Goal: Use online tool/utility: Use online tool/utility

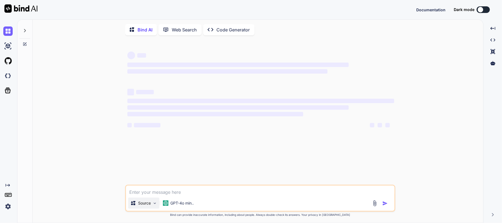
click at [151, 205] on p "Source" at bounding box center [144, 204] width 13 height 6
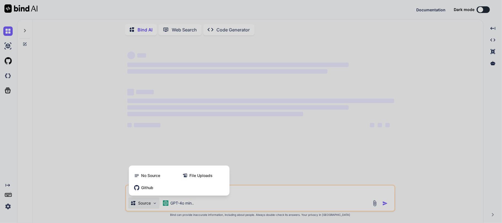
click at [151, 204] on div "Bind AI Web Search Created with Pixso. Code Generator ‌ ‌ ‌ ‌ ‌ ‌ ‌ ‌ ‌ ‌ ‌ ‌ ‌…" at bounding box center [259, 121] width 485 height 204
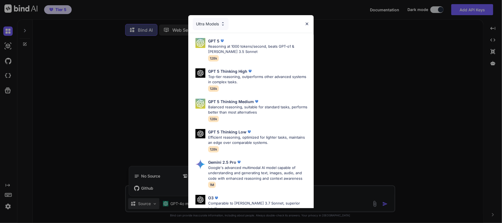
click at [210, 22] on div "Ultra Models" at bounding box center [211, 24] width 36 height 12
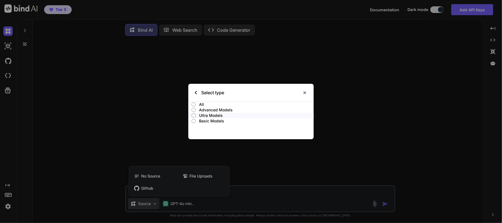
click at [208, 114] on p "Ultra Models" at bounding box center [256, 116] width 115 height 6
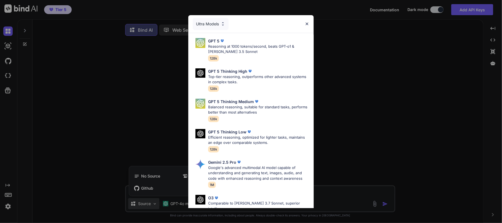
click at [307, 23] on img at bounding box center [307, 24] width 5 height 5
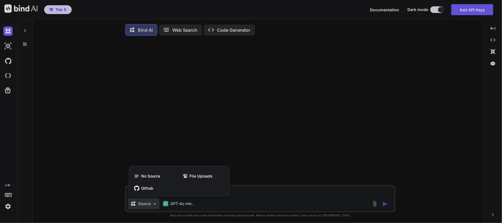
click at [8, 75] on div at bounding box center [251, 111] width 502 height 223
type textarea "x"
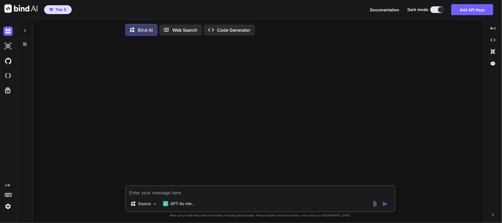
click at [8, 75] on img at bounding box center [7, 75] width 9 height 9
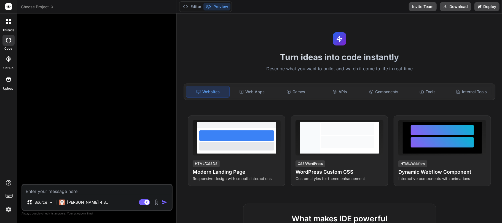
click at [10, 210] on img at bounding box center [8, 209] width 9 height 9
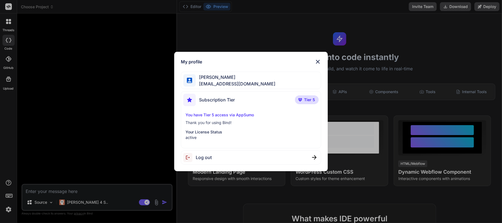
click at [10, 210] on div "My profile [PERSON_NAME] [PERSON_NAME][EMAIL_ADDRESS][DOMAIN_NAME] Subscription…" at bounding box center [251, 111] width 502 height 223
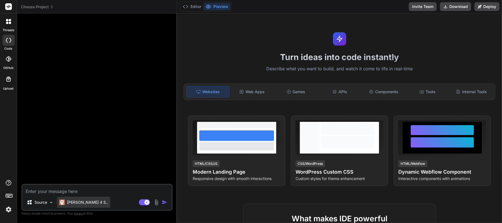
click at [79, 205] on p "[PERSON_NAME] 4 S.." at bounding box center [87, 203] width 41 height 6
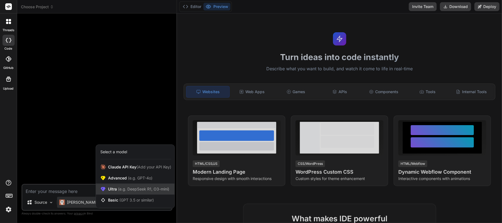
click at [126, 190] on span "(e.g. DeepSeek R1, O3-mini)" at bounding box center [143, 189] width 52 height 5
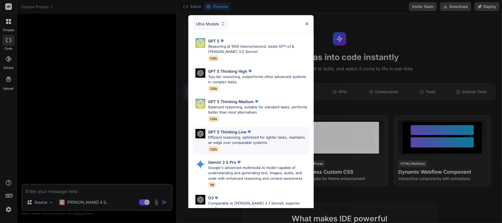
click at [239, 135] on p "Efficient reasoning, optimized for lighter tasks, maintains an edge over compar…" at bounding box center [258, 140] width 101 height 11
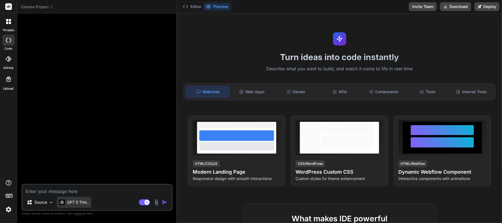
click at [80, 206] on div "GPT 5 Thin.." at bounding box center [74, 202] width 34 height 11
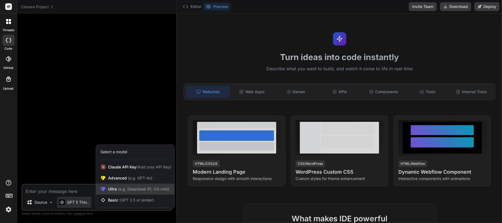
click at [114, 188] on span "Ultra (e.g. DeepSeek R1, O3-mini)" at bounding box center [138, 190] width 61 height 6
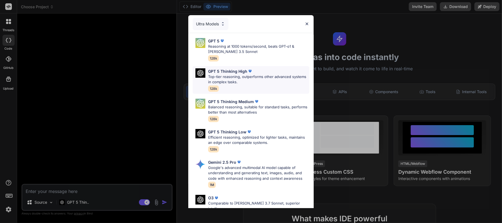
click at [235, 74] on p "Top-tier reasoning, outperforms other advanced systems in complex tasks." at bounding box center [258, 79] width 101 height 11
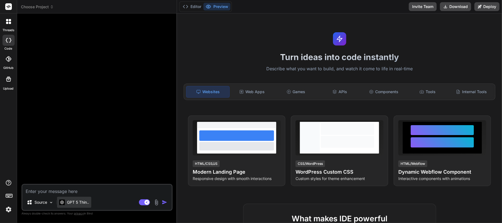
click at [81, 204] on p "GPT 5 Thin.." at bounding box center [78, 203] width 22 height 6
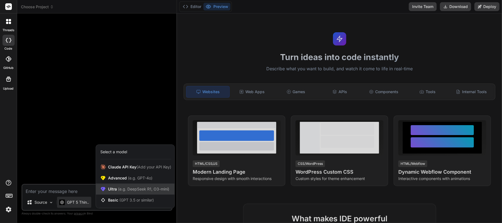
click at [118, 189] on span "(e.g. DeepSeek R1, O3-mini)" at bounding box center [143, 189] width 52 height 5
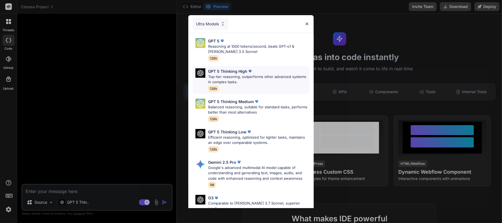
click at [225, 76] on p "Top-tier reasoning, outperforms other advanced systems in complex tasks." at bounding box center [258, 79] width 101 height 11
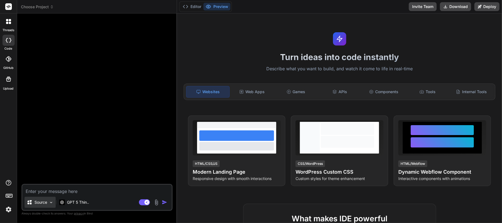
click at [47, 205] on p "Source" at bounding box center [40, 203] width 13 height 6
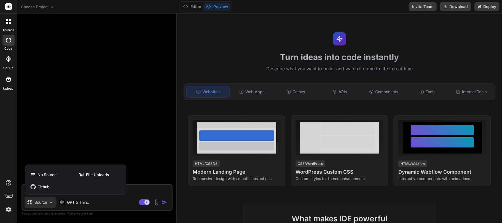
click at [138, 190] on div at bounding box center [251, 111] width 502 height 223
type textarea "x"
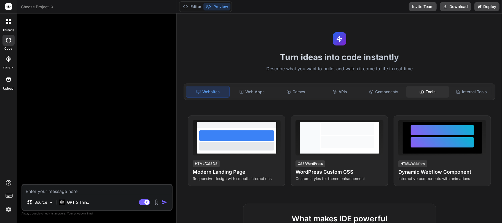
click at [425, 91] on div "Tools" at bounding box center [428, 92] width 43 height 12
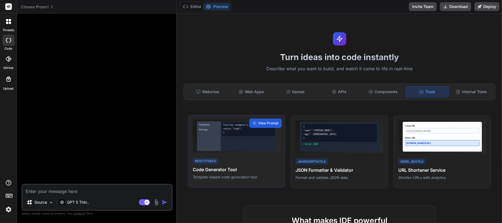
click at [244, 168] on h4 "Code Generator Tool" at bounding box center [237, 169] width 88 height 7
click at [263, 124] on span "View Prompt" at bounding box center [268, 123] width 20 height 5
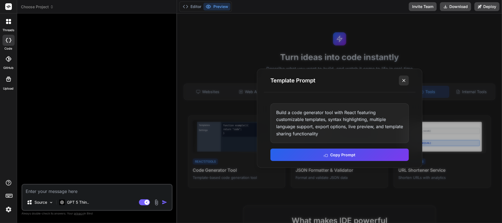
click at [404, 81] on icon at bounding box center [404, 81] width 6 height 6
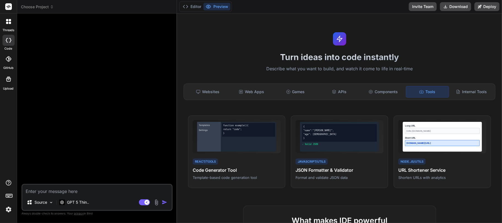
click at [9, 61] on icon at bounding box center [9, 59] width 6 height 6
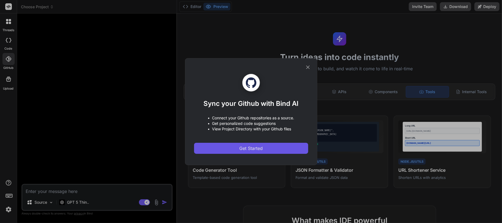
click at [251, 148] on span "Get Started" at bounding box center [250, 148] width 23 height 7
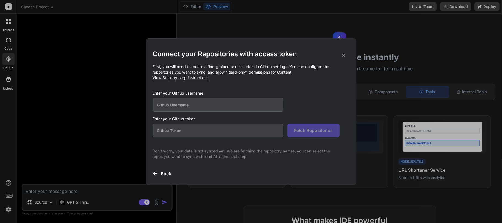
click at [204, 104] on input "text" at bounding box center [218, 105] width 131 height 14
type input "labaude1"
click at [181, 78] on span "View Step-by-step instructions" at bounding box center [181, 77] width 56 height 5
click at [225, 135] on input "text" at bounding box center [218, 131] width 131 height 14
paste input "github_pat_11A74DG5Y0WwYkDZCv6voY_1YksoRw5hYys3F3hMEqDV2oXKNQTn9caxdZy7eAjQALQP…"
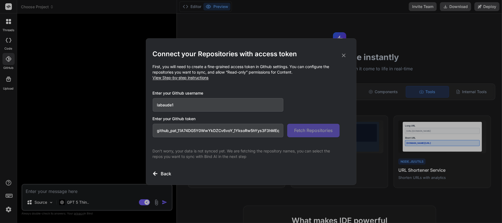
scroll to position [0, 100]
type input "github_pat_11A74DG5Y0WwYkDZCv6voY_1YksoRw5hYys3F3hMEqDV2oXKNQTn9caxdZy7eAjQALQP…"
click at [318, 130] on span "Fetch Repositories" at bounding box center [313, 130] width 39 height 7
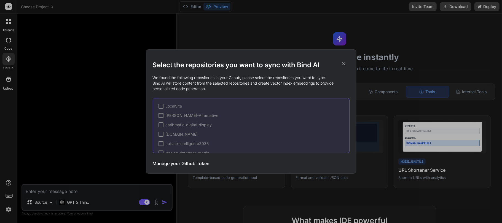
click at [161, 105] on div at bounding box center [161, 106] width 5 height 5
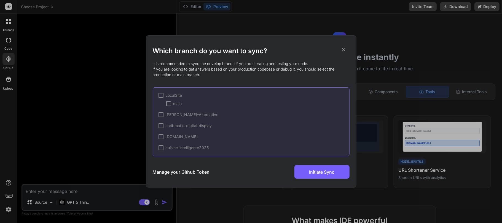
click at [160, 96] on div at bounding box center [161, 95] width 5 height 5
click at [228, 175] on div "Manage your Github Token Initiate Sync" at bounding box center [251, 172] width 197 height 14
click at [187, 172] on h3 "Manage your Github Token" at bounding box center [181, 172] width 57 height 7
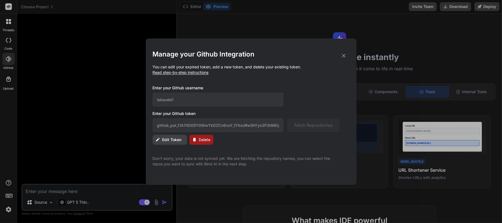
click at [344, 54] on icon at bounding box center [344, 56] width 6 height 6
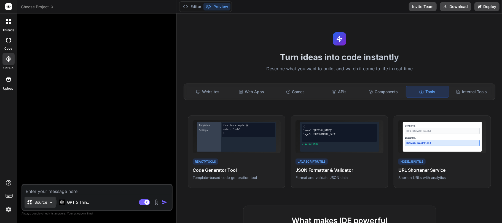
click at [39, 204] on p "Source" at bounding box center [40, 203] width 13 height 6
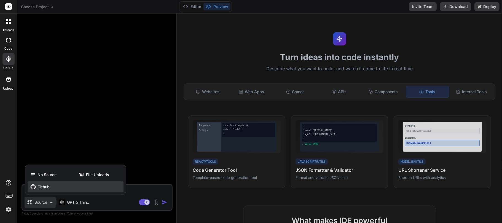
click at [35, 188] on icon at bounding box center [32, 186] width 5 height 5
type textarea "x"
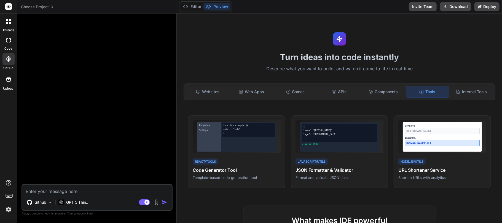
click at [9, 61] on icon at bounding box center [9, 59] width 6 height 6
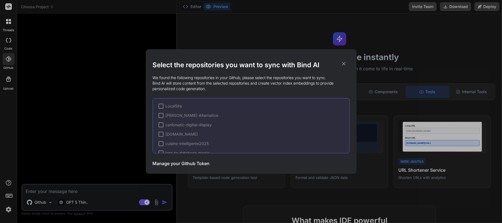
click at [162, 107] on div at bounding box center [161, 106] width 5 height 5
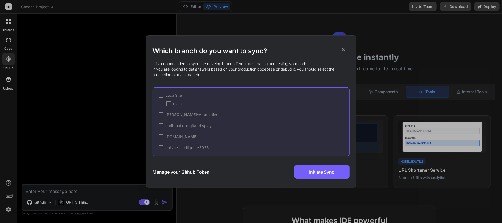
click at [161, 94] on div at bounding box center [161, 95] width 5 height 5
click at [207, 89] on div "✔ LocalSite [PERSON_NAME]-Alternative caribmatic-digital-display [DOMAIN_NAME] …" at bounding box center [251, 121] width 197 height 69
click at [194, 92] on div "✔ LocalSite [PERSON_NAME]-Alternative caribmatic-digital-display [DOMAIN_NAME] …" at bounding box center [251, 121] width 197 height 69
click at [162, 94] on span "✔" at bounding box center [160, 96] width 3 height 6
click at [162, 94] on div at bounding box center [161, 95] width 5 height 5
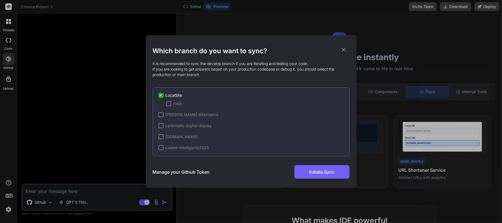
click at [169, 102] on div at bounding box center [168, 103] width 5 height 5
click at [323, 172] on span "Initiate Sync" at bounding box center [322, 172] width 25 height 7
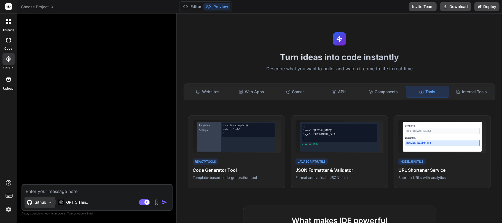
click at [38, 204] on p "Github" at bounding box center [40, 203] width 12 height 6
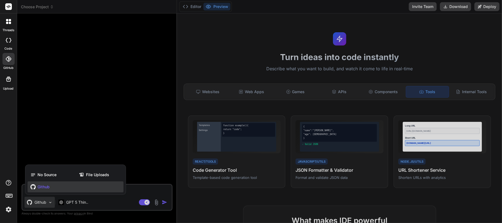
click at [36, 186] on icon at bounding box center [33, 187] width 6 height 6
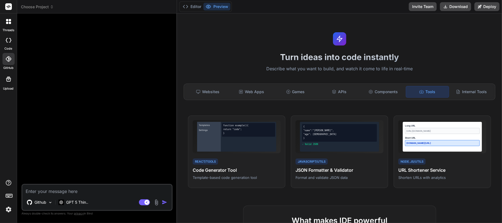
click at [4, 59] on div at bounding box center [8, 59] width 12 height 12
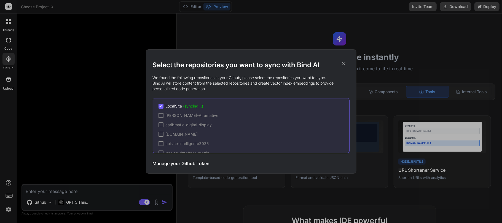
click at [162, 115] on div at bounding box center [161, 115] width 5 height 5
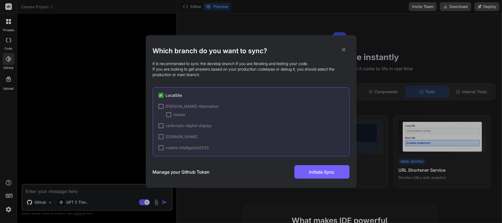
click at [345, 51] on icon at bounding box center [344, 50] width 4 height 4
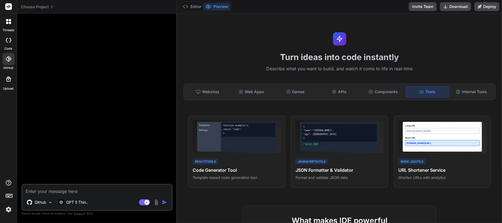
click at [11, 60] on div at bounding box center [8, 59] width 12 height 12
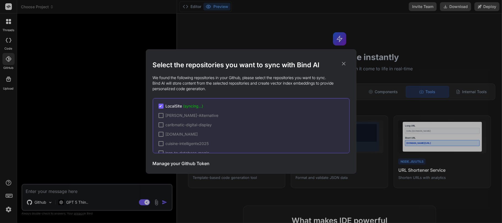
click at [55, 193] on div "Select the repositories you want to sync with Bind AI We found the following re…" at bounding box center [251, 111] width 502 height 223
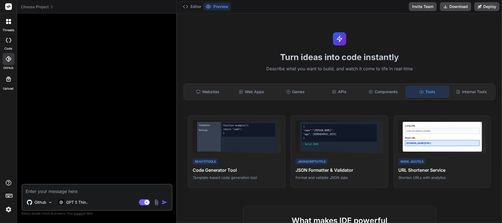
click at [55, 193] on textarea at bounding box center [97, 190] width 150 height 10
type textarea "x"
type textarea "I"
type textarea "x"
type textarea "I"
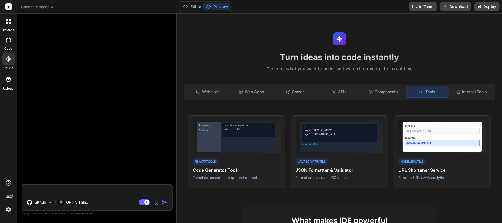
type textarea "x"
type textarea "I w"
type textarea "x"
type textarea "I wo"
type textarea "x"
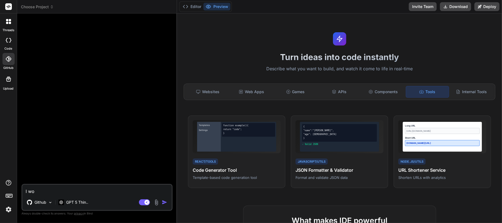
type textarea "I wou"
type textarea "x"
type textarea "I woul"
type textarea "x"
type textarea "I would"
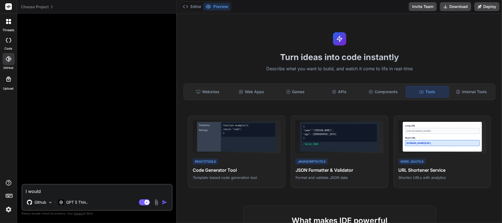
type textarea "x"
type textarea "I would"
type textarea "x"
type textarea "I would l"
type textarea "x"
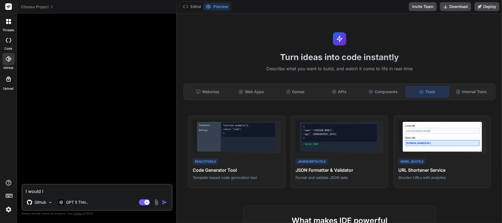
type textarea "I would li"
type textarea "x"
type textarea "I would lik"
type textarea "x"
type textarea "I would like"
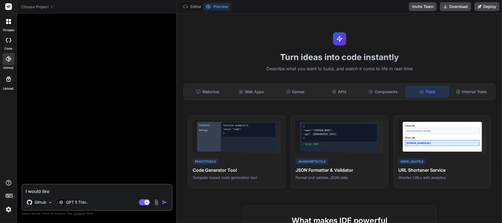
type textarea "x"
type textarea "I would like"
type textarea "x"
type textarea "I would like to"
type textarea "x"
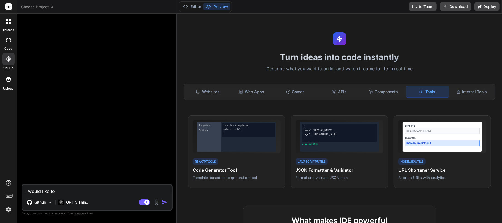
type textarea "I would like to"
type textarea "x"
type textarea "I would like to m"
type textarea "x"
type textarea "I would like to mo"
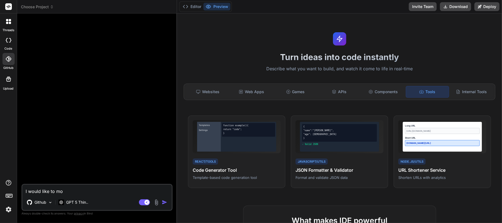
type textarea "x"
type textarea "I would like to mod"
type textarea "x"
type textarea "I would like to [PERSON_NAME]"
type textarea "x"
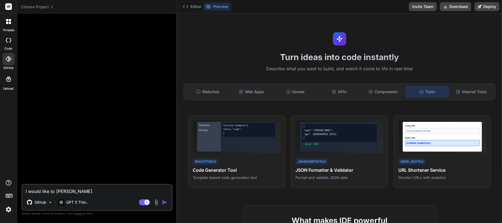
type textarea "I would like to modif"
type textarea "x"
type textarea "I would like to modify"
type textarea "x"
type textarea "I would like to modify"
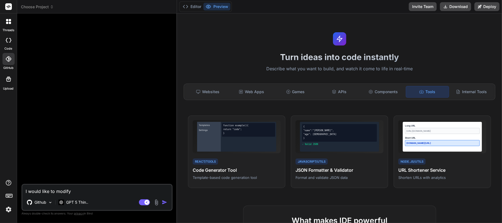
type textarea "x"
type textarea "I would like to modify L"
type textarea "x"
type textarea "I would like to modify Lo"
type textarea "x"
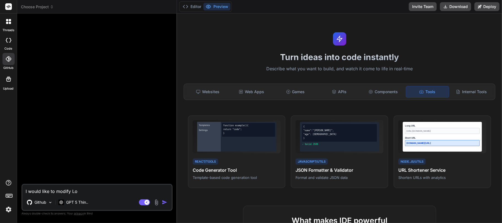
type textarea "I would like to modify Loc"
type textarea "x"
type textarea "I would like to modify Loca"
type textarea "x"
type textarea "I would like to modify Local"
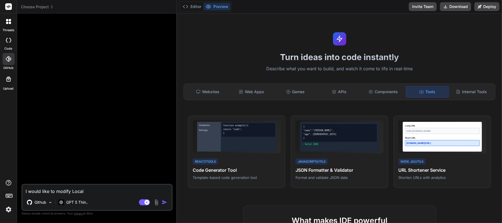
type textarea "x"
type textarea "I would like to modify Locals"
type textarea "x"
type textarea "I would like to modify Localsi"
type textarea "x"
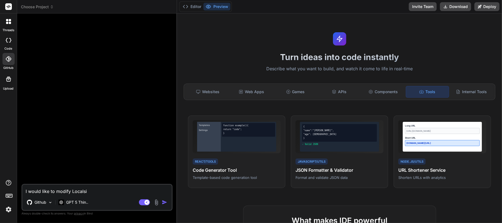
type textarea "I would like to modify Localsit"
type textarea "x"
type textarea "I would like to modify Localsite"
type textarea "x"
type textarea "I would like to modify Localsite"
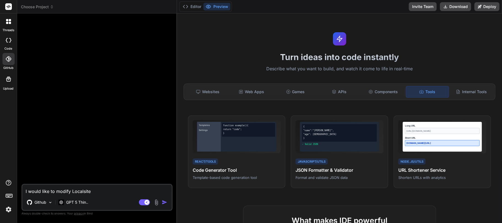
paste textarea "[URL][DOMAIN_NAME]"
type textarea "[URL][DOMAIN_NAME] allows people to do webdeveloppement on local machine using …"
type textarea "tu n'as pas completement compris. [PERSON_NAME] utiliser getbind pour modifier …"
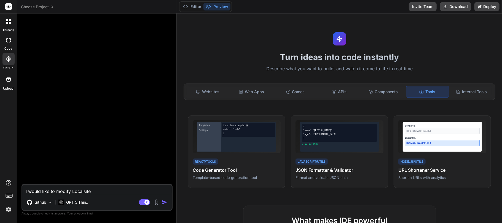
drag, startPoint x: 223, startPoint y: 62, endPoint x: 227, endPoint y: 61, distance: 4.4
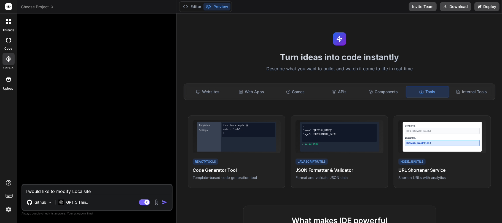
paste textarea "LocalSite"
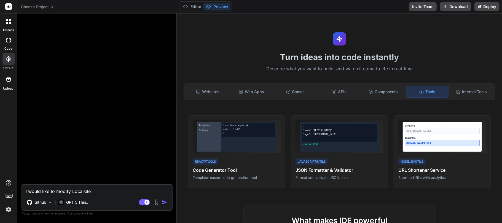
type textarea "[URL][DOMAIN_NAME] allows people to do web developpement on local machine using…"
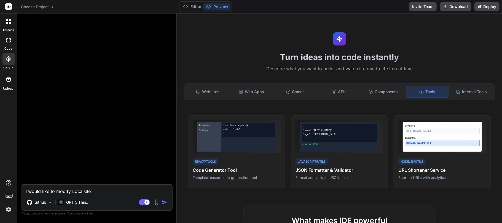
scroll to position [209, 0]
click at [10, 57] on icon at bounding box center [9, 59] width 6 height 6
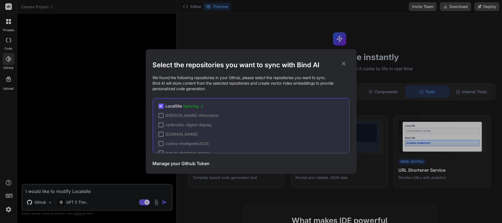
click at [346, 64] on icon at bounding box center [344, 64] width 6 height 6
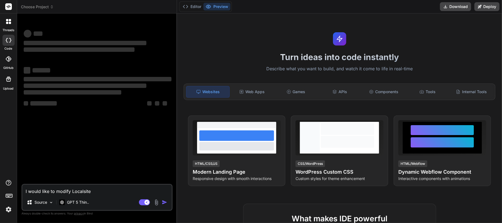
click at [6, 60] on icon at bounding box center [9, 59] width 6 height 6
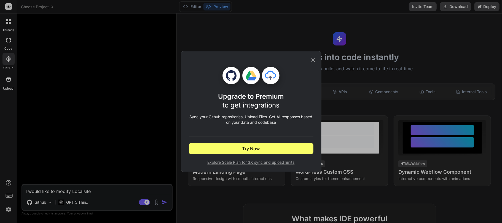
type textarea "x"
click at [314, 57] on icon at bounding box center [313, 60] width 6 height 6
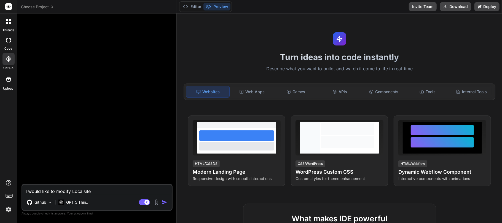
click at [6, 210] on img at bounding box center [8, 209] width 9 height 9
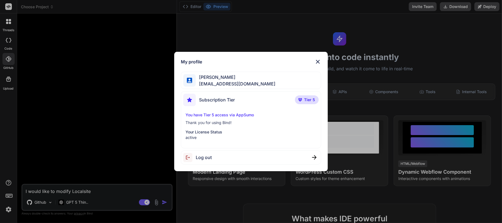
click at [69, 52] on div "My profile [PERSON_NAME] [PERSON_NAME][EMAIL_ADDRESS][DOMAIN_NAME] Subscription…" at bounding box center [251, 111] width 502 height 223
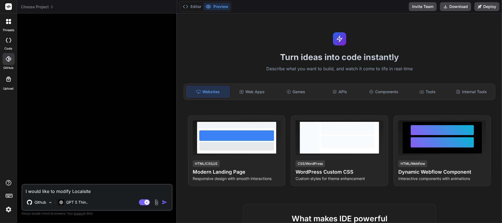
click at [11, 58] on icon at bounding box center [9, 59] width 6 height 6
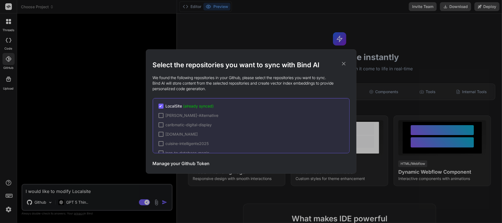
click at [346, 62] on icon at bounding box center [344, 64] width 6 height 6
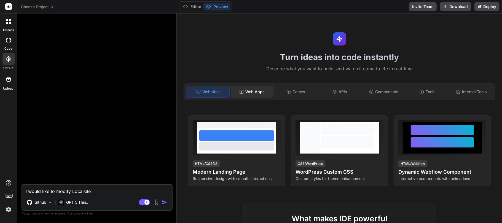
click at [259, 94] on div "Web Apps" at bounding box center [252, 92] width 43 height 12
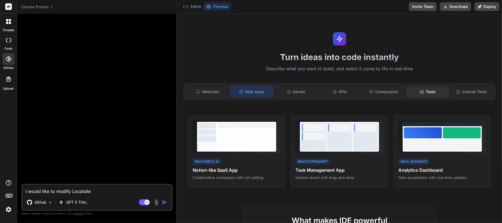
click at [427, 90] on div "Tools" at bounding box center [428, 92] width 43 height 12
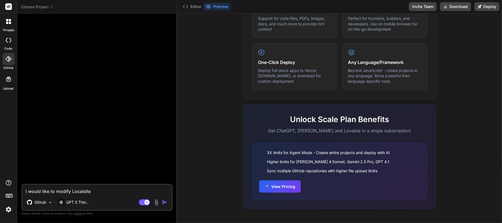
scroll to position [306, 0]
click at [72, 188] on textarea "I would like to modify Localsite" at bounding box center [97, 190] width 150 height 10
type textarea "I would like to modify Localsite"
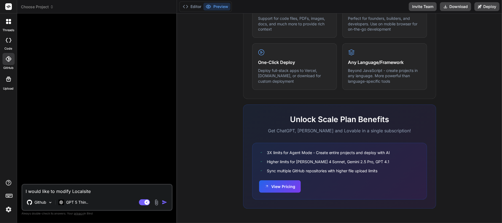
type textarea "x"
paste textarea "**SYSTEM CONTEXT & OBJECTIVE:** You are an expert full-stack developer tasked w…"
type textarea "**SYSTEM CONTEXT & OBJECTIVE:** You are an expert full-stack developer tasked w…"
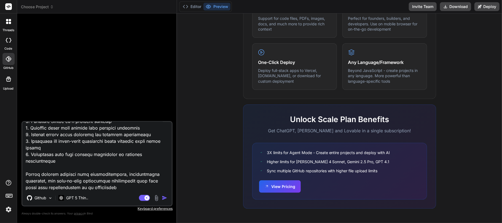
type textarea "x"
type textarea "**SYSTEM CONTEXT & OBJECTIVE:** You are an expert full-stack developer tasked w…"
type textarea "x"
type textarea "**SYSTEM CONTEXT & OBJECTIVE:** You are an expert full-stack developer tasked w…"
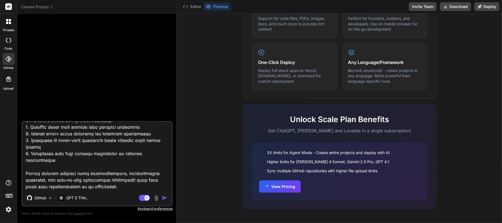
type textarea "x"
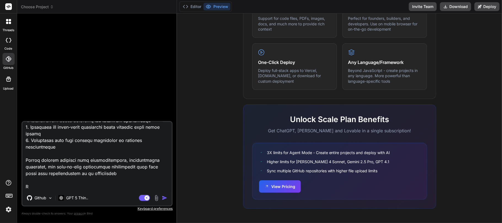
type textarea "**SYSTEM CONTEXT & OBJECTIVE:** You are an expert full-stack developer tasked w…"
type textarea "x"
type textarea "**SYSTEM CONTEXT & OBJECTIVE:** You are an expert full-stack developer tasked w…"
type textarea "x"
type textarea "**SYSTEM CONTEXT & OBJECTIVE:** You are an expert full-stack developer tasked w…"
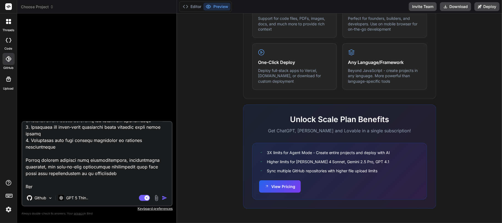
type textarea "x"
type textarea "**SYSTEM CONTEXT & OBJECTIVE:** You are an expert full-stack developer tasked w…"
type textarea "x"
type textarea "**SYSTEM CONTEXT & OBJECTIVE:** You are an expert full-stack developer tasked w…"
type textarea "x"
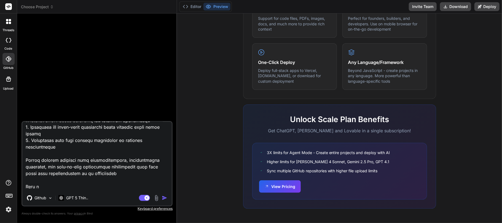
type textarea "**SYSTEM CONTEXT & OBJECTIVE:** You are an expert full-stack developer tasked w…"
type textarea "x"
type textarea "**SYSTEM CONTEXT & OBJECTIVE:** You are an expert full-stack developer tasked w…"
type textarea "x"
type textarea "**SYSTEM CONTEXT & OBJECTIVE:** You are an expert full-stack developer tasked w…"
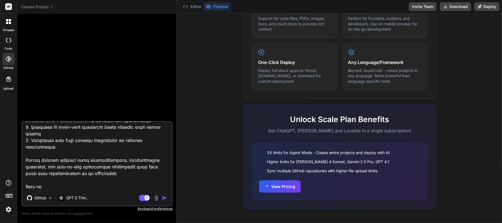
type textarea "x"
type textarea "**SYSTEM CONTEXT & OBJECTIVE:** You are an expert full-stack developer tasked w…"
type textarea "x"
type textarea "**SYSTEM CONTEXT & OBJECTIVE:** You are an expert full-stack developer tasked w…"
type textarea "x"
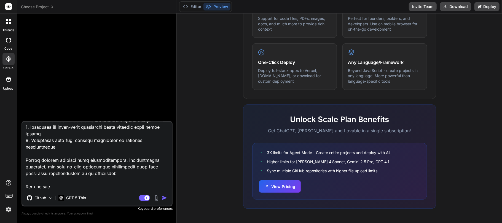
type textarea "**SYSTEM CONTEXT & OBJECTIVE:** You are an expert full-stack developer tasked w…"
type textarea "x"
type textarea "**SYSTEM CONTEXT & OBJECTIVE:** You are an expert full-stack developer tasked w…"
type textarea "x"
type textarea "**SYSTEM CONTEXT & OBJECTIVE:** You are an expert full-stack developer tasked w…"
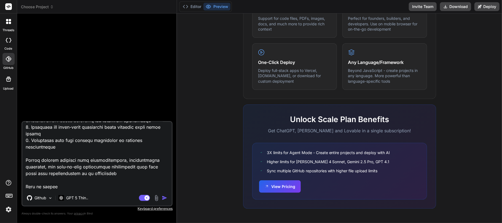
type textarea "x"
type textarea "**SYSTEM CONTEXT & OBJECTIVE:** You are an expert full-stack developer tasked w…"
type textarea "x"
type textarea "**SYSTEM CONTEXT & OBJECTIVE:** You are an expert full-stack developer tasked w…"
type textarea "x"
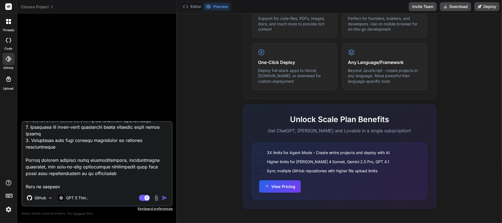
type textarea "**SYSTEM CONTEXT & OBJECTIVE:** You are an expert full-stack developer tasked w…"
type textarea "x"
type textarea "**SYSTEM CONTEXT & OBJECTIVE:** You are an expert full-stack developer tasked w…"
type textarea "x"
type textarea "**SYSTEM CONTEXT & OBJECTIVE:** You are an expert full-stack developer tasked w…"
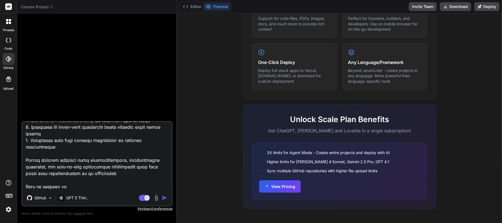
type textarea "x"
type textarea "**SYSTEM CONTEXT & OBJECTIVE:** You are an expert full-stack developer tasked w…"
type textarea "x"
type textarea "**SYSTEM CONTEXT & OBJECTIVE:** You are an expert full-stack developer tasked w…"
type textarea "x"
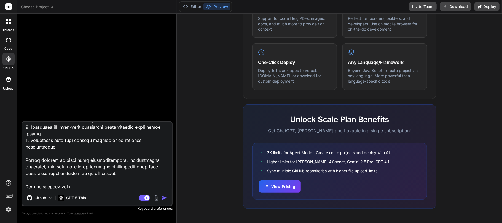
type textarea "**SYSTEM CONTEXT & OBJECTIVE:** You are an expert full-stack developer tasked w…"
type textarea "x"
type textarea "**SYSTEM CONTEXT & OBJECTIVE:** You are an expert full-stack developer tasked w…"
type textarea "x"
type textarea "**SYSTEM CONTEXT & OBJECTIVE:** You are an expert full-stack developer tasked w…"
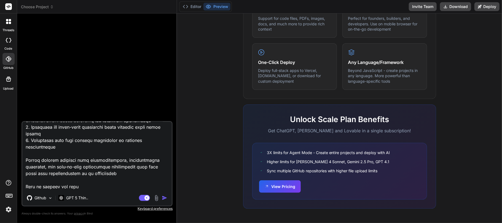
type textarea "x"
type textarea "**SYSTEM CONTEXT & OBJECTIVE:** You are an expert full-stack developer tasked w…"
type textarea "x"
type textarea "**SYSTEM CONTEXT & OBJECTIVE:** You are an expert full-stack developer tasked w…"
type textarea "x"
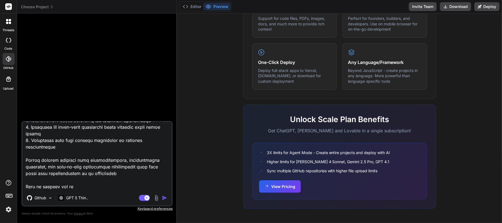
type textarea "**SYSTEM CONTEXT & OBJECTIVE:** You are an expert full-stack developer tasked w…"
type textarea "x"
type textarea "**SYSTEM CONTEXT & OBJECTIVE:** You are an expert full-stack developer tasked w…"
type textarea "x"
type textarea "**SYSTEM CONTEXT & OBJECTIVE:** You are an expert full-stack developer tasked w…"
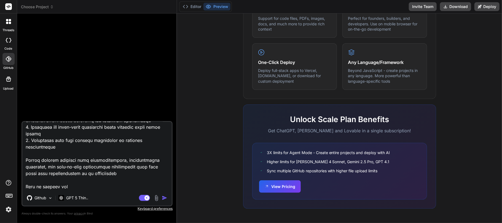
type textarea "x"
type textarea "**SYSTEM CONTEXT & OBJECTIVE:** You are an expert full-stack developer tasked w…"
type textarea "x"
type textarea "**SYSTEM CONTEXT & OBJECTIVE:** You are an expert full-stack developer tasked w…"
type textarea "x"
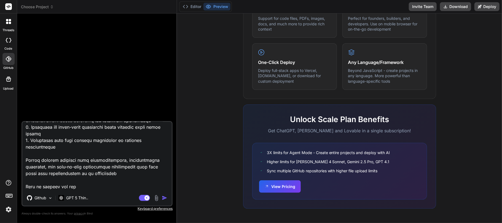
type textarea "**SYSTEM CONTEXT & OBJECTIVE:** You are an expert full-stack developer tasked w…"
type textarea "x"
type textarea "**SYSTEM CONTEXT & OBJECTIVE:** You are an expert full-stack developer tasked w…"
type textarea "x"
type textarea "**SYSTEM CONTEXT & OBJECTIVE:** You are an expert full-stack developer tasked w…"
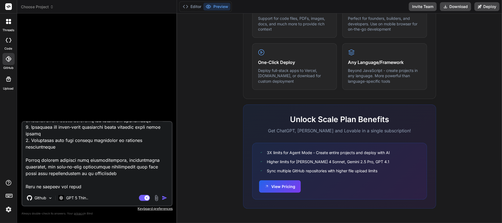
type textarea "x"
type textarea "**SYSTEM CONTEXT & OBJECTIVE:** You are an expert full-stack developer tasked w…"
type textarea "x"
type textarea "**SYSTEM CONTEXT & OBJECTIVE:** You are an expert full-stack developer tasked w…"
type textarea "x"
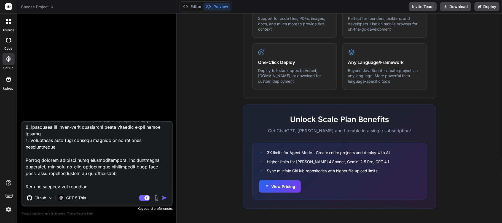
type textarea "**SYSTEM CONTEXT & OBJECTIVE:** You are an expert full-stack developer tasked w…"
type textarea "x"
type textarea "**SYSTEM CONTEXT & OBJECTIVE:** You are an expert full-stack developer tasked w…"
type textarea "x"
type textarea "**SYSTEM CONTEXT & OBJECTIVE:** You are an expert full-stack developer tasked w…"
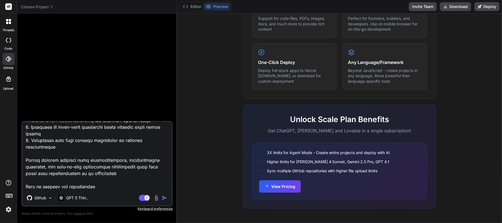
type textarea "x"
type textarea "**SYSTEM CONTEXT & OBJECTIVE:** You are an expert full-stack developer tasked w…"
type textarea "x"
type textarea "**SYSTEM CONTEXT & OBJECTIVE:** You are an expert full-stack developer tasked w…"
type textarea "x"
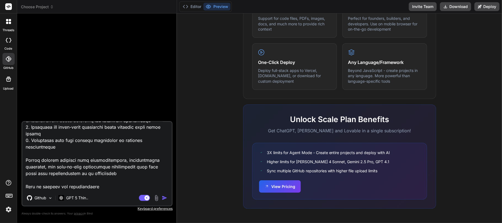
type textarea "**SYSTEM CONTEXT & OBJECTIVE:** You are an expert full-stack developer tasked w…"
type textarea "x"
type textarea "**SYSTEM CONTEXT & OBJECTIVE:** You are an expert full-stack developer tasked w…"
type textarea "x"
paste textarea "Straico - API The Straico API utilizes API keys for authentication. Please visi…"
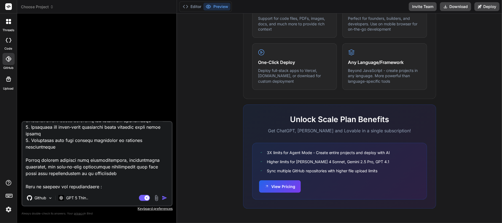
type textarea "**SYSTEM CONTEXT & OBJECTIVE:** You are an expert full-stack developer tasked w…"
type textarea "x"
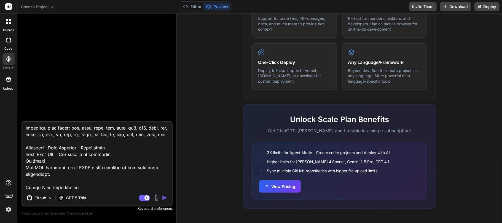
scroll to position [3484, 0]
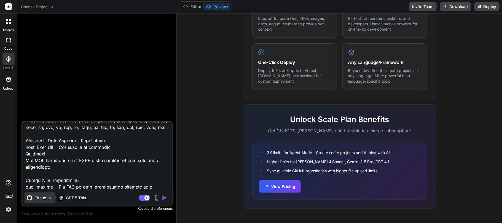
type textarea "**SYSTEM CONTEXT & OBJECTIVE:** You are an expert full-stack developer tasked w…"
click at [43, 197] on p "Github" at bounding box center [40, 198] width 12 height 6
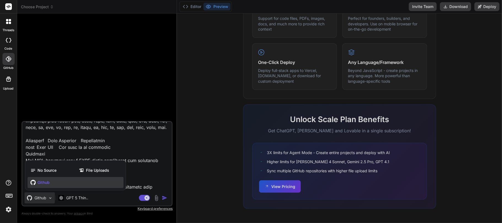
click at [43, 197] on div at bounding box center [251, 111] width 502 height 223
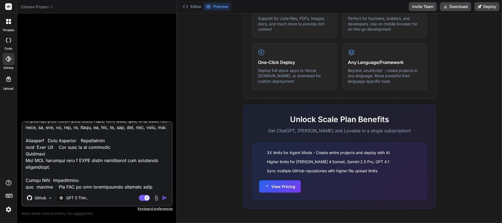
click at [166, 196] on img "button" at bounding box center [165, 198] width 6 height 6
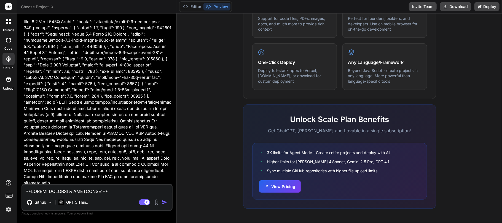
scroll to position [989, 0]
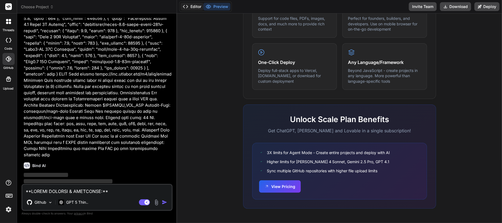
click at [190, 5] on button "Editor" at bounding box center [192, 7] width 23 height 8
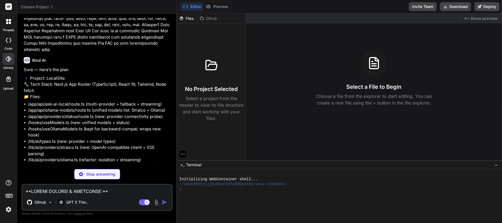
scroll to position [1095, 0]
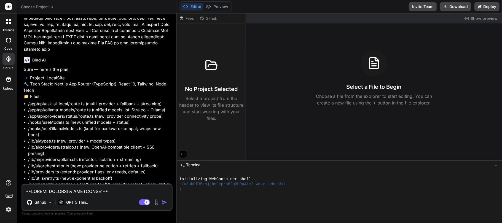
type textarea "x"
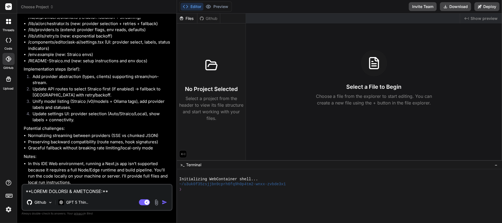
scroll to position [1242, 0]
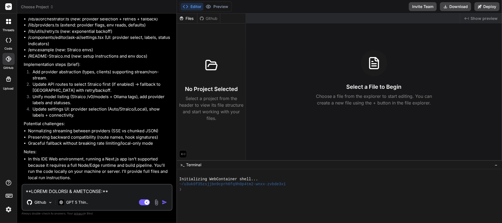
click at [85, 191] on textarea at bounding box center [97, 190] width 150 height 10
type textarea "Y"
type textarea "x"
type textarea "Ye"
type textarea "x"
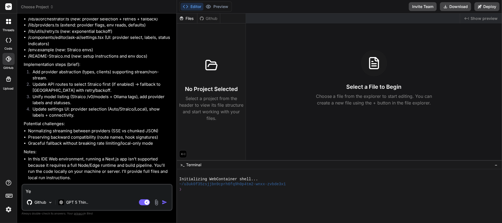
type textarea "Yes"
type textarea "x"
type textarea "Yes,"
type textarea "x"
type textarea "Yes,"
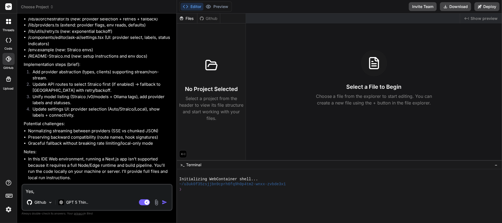
type textarea "x"
type textarea "Yes, o"
type textarea "x"
type textarea "Yes, ou"
type textarea "x"
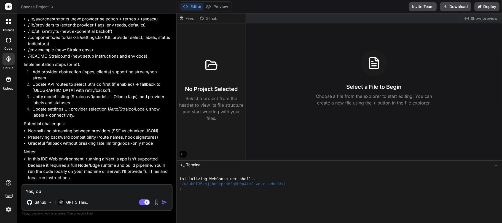
type textarea "Yes, o"
type textarea "x"
type textarea "Yes,"
type textarea "x"
type textarea "Yes, y"
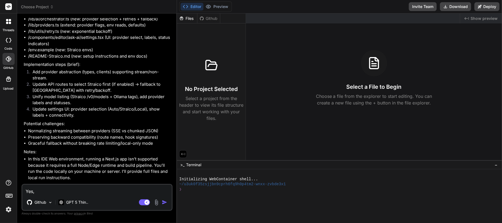
type textarea "x"
type textarea "Yes, yo"
type textarea "x"
type textarea "Yes, you"
type textarea "x"
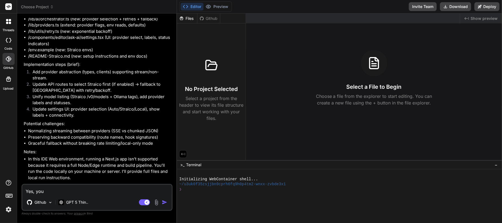
type textarea "Yes, you"
type textarea "x"
type textarea "Yes, you g"
type textarea "x"
type textarea "Yes, you ga"
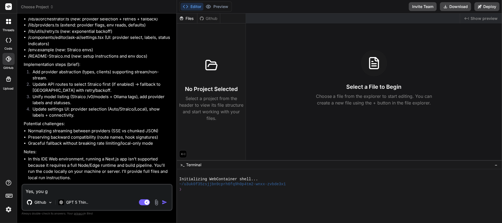
type textarea "x"
type textarea "Yes, you g"
type textarea "x"
type textarea "Yes, you"
type textarea "x"
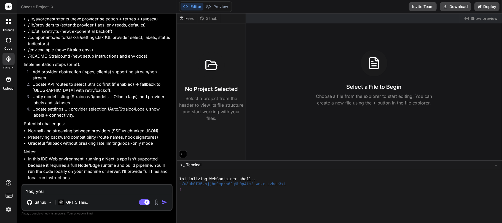
type textarea "Yes, you c"
type textarea "x"
type textarea "Yes, you ca"
type textarea "x"
type textarea "Yes, you can"
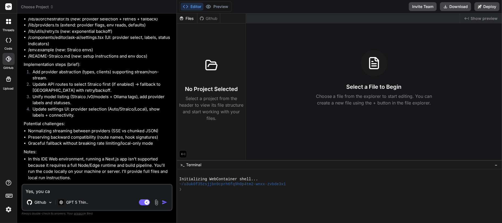
type textarea "x"
type textarea "Yes, you can"
type textarea "x"
type textarea "Yes, you can g"
type textarea "x"
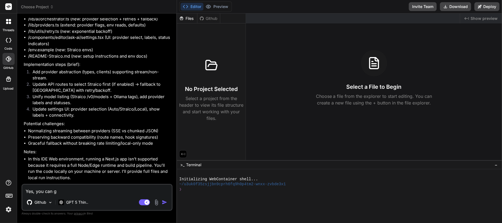
type textarea "Yes, you can go"
type textarea "x"
type textarea "Yes, you can go"
type textarea "x"
type textarea "Yes, you can go a"
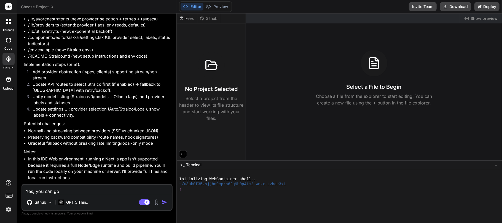
type textarea "x"
type textarea "Yes, you can go ah"
type textarea "x"
type textarea "Yes, you can go ahe"
type textarea "x"
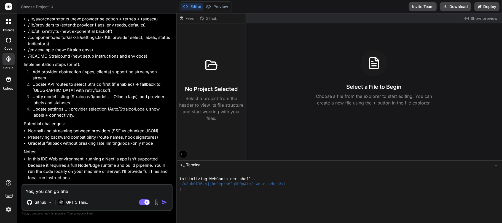
type textarea "Yes, you can go ahea"
type textarea "x"
type textarea "Yes, you can go ahe"
type textarea "x"
type textarea "Yes, you can go ah"
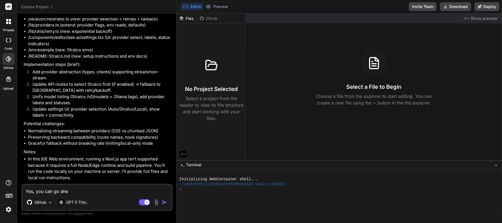
type textarea "x"
type textarea "Yes, you can go a"
type textarea "x"
type textarea "Yes, you can go a"
type textarea "x"
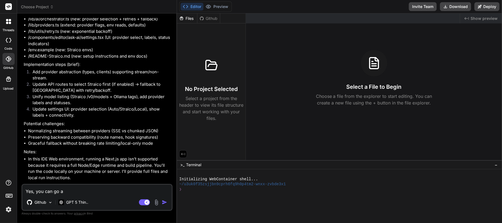
type textarea "Yes, you can go a h"
type textarea "x"
type textarea "Yes, you can go a he"
type textarea "x"
type textarea "Yes, you can go a hea"
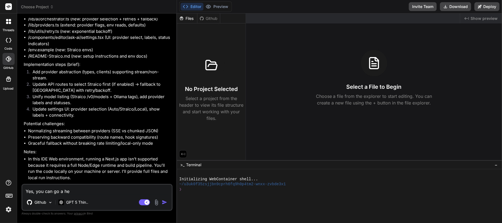
type textarea "x"
type textarea "Yes, you can go a head"
type textarea "x"
type textarea "Yes, you can go a head"
type textarea "x"
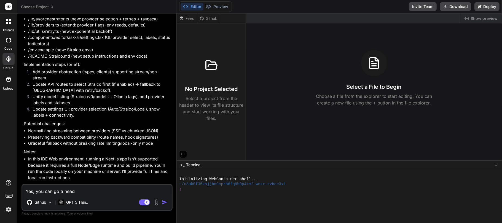
type textarea "Yes, you can go a head a"
type textarea "x"
type textarea "Yes, you can go a head an"
type textarea "x"
type textarea "Yes, you can go a head and"
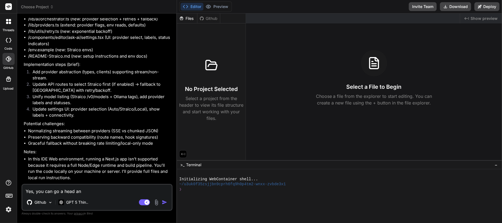
type textarea "x"
type textarea "Yes, you can go a head and"
type textarea "x"
type textarea "Yes, you can go a head and g"
type textarea "x"
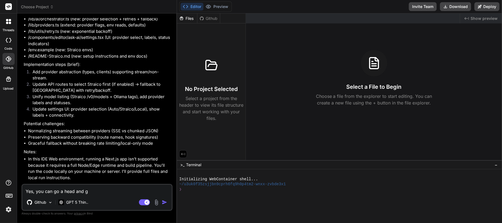
type textarea "Yes, you can go a head and ge"
type textarea "x"
type textarea "Yes, you can go a head and gen"
type textarea "x"
type textarea "Yes, you can go a head and gene"
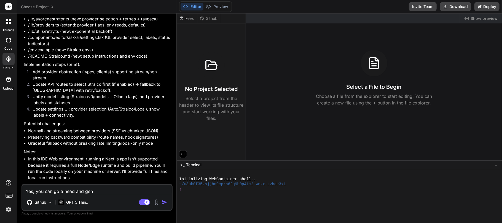
type textarea "x"
type textarea "Yes, you can go a head and gener"
type textarea "x"
type textarea "Yes, you can go a head and genera"
type textarea "x"
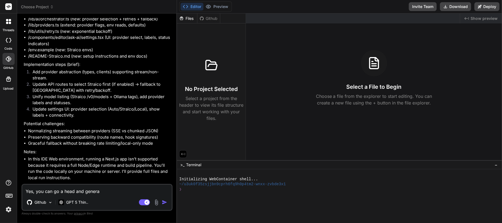
type textarea "Yes, you can go a head and generat"
type textarea "x"
type textarea "Yes, you can go a head and generate"
type textarea "x"
type textarea "Yes, you can go a head and generate"
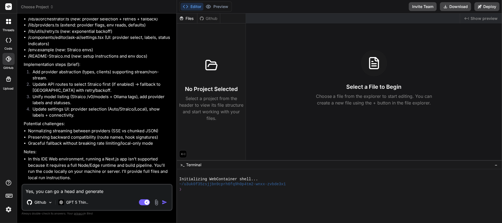
type textarea "x"
type textarea "Yes, you can go a head and generate t"
type textarea "x"
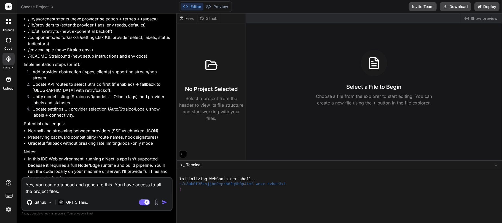
click at [167, 203] on img "button" at bounding box center [165, 203] width 6 height 6
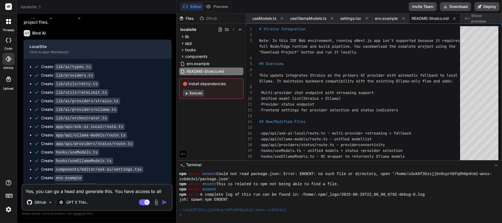
scroll to position [1453, 0]
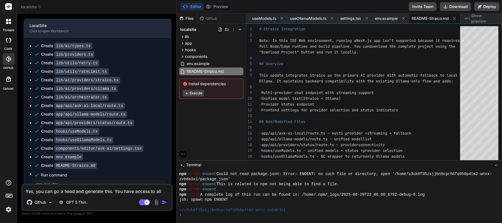
click at [193, 95] on button "Execute" at bounding box center [193, 93] width 21 height 7
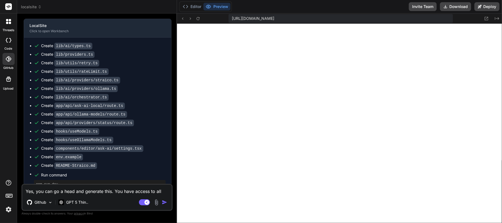
scroll to position [263, 0]
click at [192, 6] on button "Editor" at bounding box center [192, 7] width 23 height 8
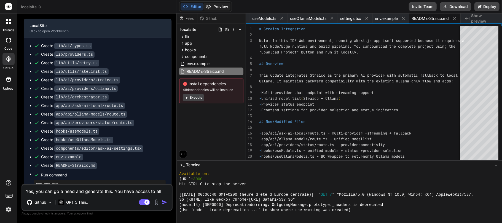
click at [217, 4] on button "Preview" at bounding box center [217, 7] width 27 height 8
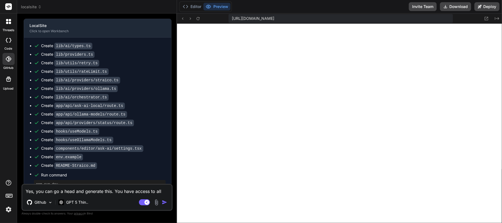
scroll to position [283, 0]
click at [196, 8] on button "Editor" at bounding box center [192, 7] width 23 height 8
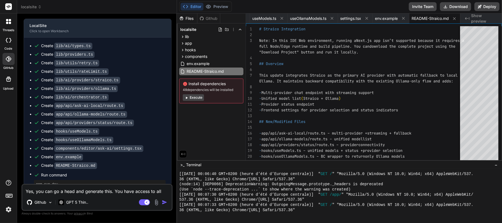
click at [48, 182] on pre "npm run dev" at bounding box center [99, 184] width 127 height 4
click at [44, 172] on span "Run command" at bounding box center [103, 175] width 125 height 6
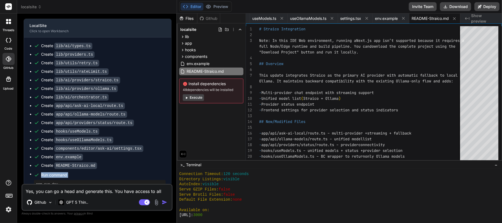
scroll to position [284, 0]
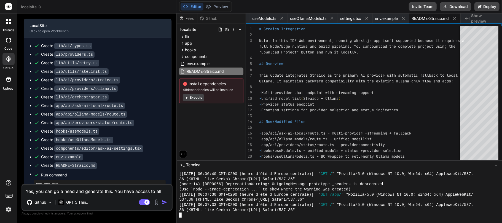
click at [311, 212] on div "36 (KHTML, like Gecko) Chrome/139.0.0.0 Safari/537.36"" at bounding box center [336, 210] width 315 height 5
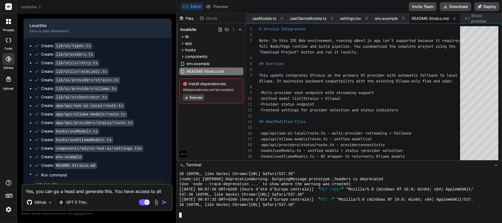
scroll to position [324, 0]
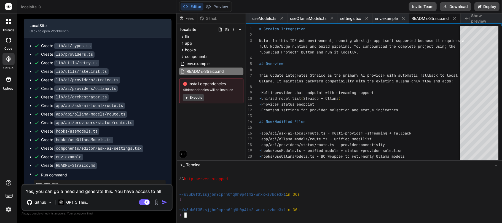
click at [42, 182] on pre "npm run dev" at bounding box center [99, 184] width 127 height 4
copy pre "run"
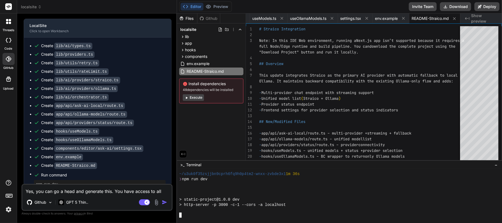
scroll to position [494, 0]
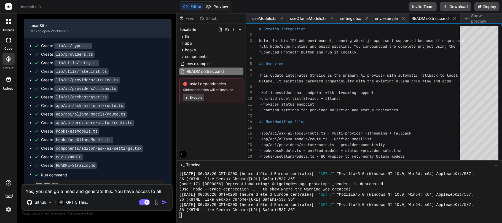
click at [223, 3] on button "Preview" at bounding box center [217, 7] width 27 height 8
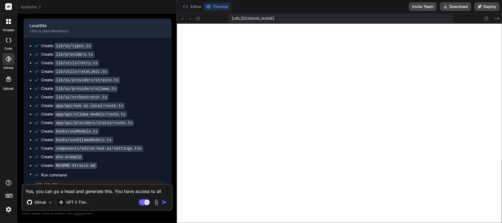
scroll to position [515, 0]
click at [91, 188] on textarea "Yes, you can go a head and generate this. You have access to all the project fi…" at bounding box center [97, 190] width 150 height 10
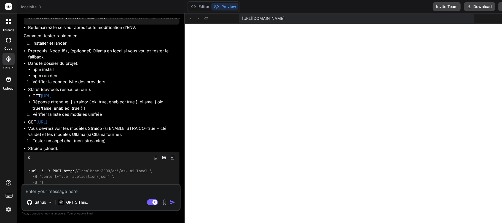
scroll to position [1668, 0]
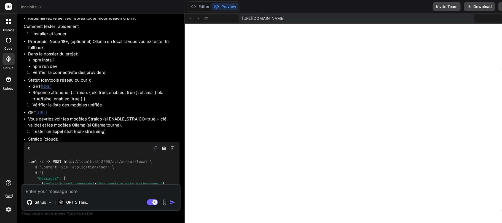
click at [34, 6] on span "localsite" at bounding box center [31, 7] width 21 height 6
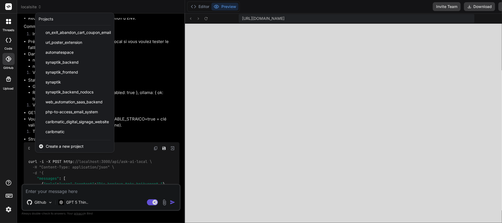
drag, startPoint x: 95, startPoint y: 131, endPoint x: 85, endPoint y: 134, distance: 10.3
click at [85, 134] on div "caribmatic" at bounding box center [74, 132] width 79 height 10
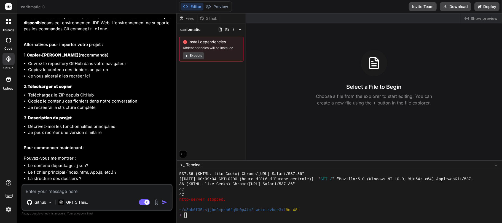
scroll to position [273, 0]
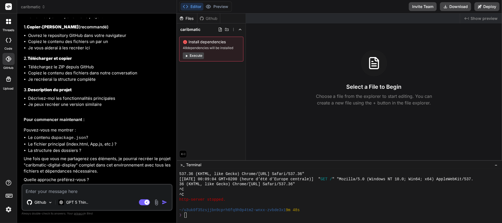
click at [35, 6] on span "caribmatic" at bounding box center [33, 7] width 25 height 6
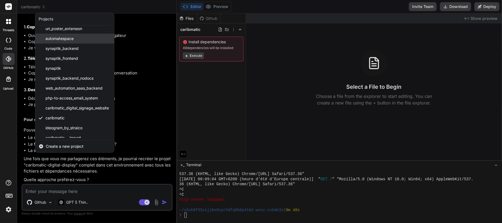
scroll to position [29, 0]
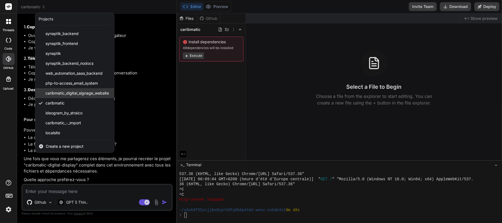
click at [79, 94] on span "caribmatic_digital_signage_website" at bounding box center [77, 93] width 63 height 6
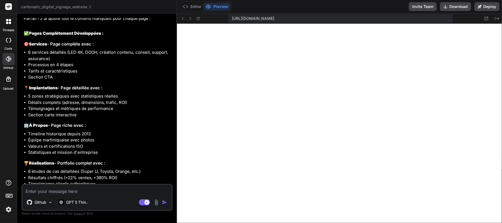
scroll to position [700, 0]
click at [198, 19] on icon at bounding box center [198, 18] width 3 height 3
click at [200, 8] on button "Editor" at bounding box center [192, 7] width 23 height 8
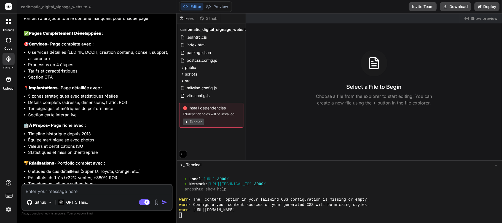
click at [199, 123] on button "Execute" at bounding box center [193, 122] width 21 height 7
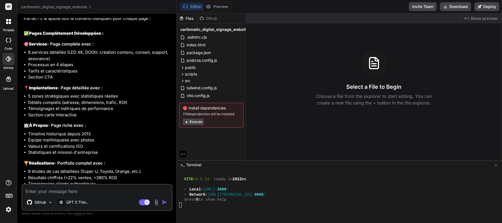
scroll to position [839, 0]
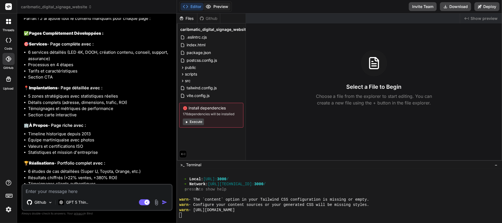
click at [223, 7] on button "Preview" at bounding box center [217, 7] width 27 height 8
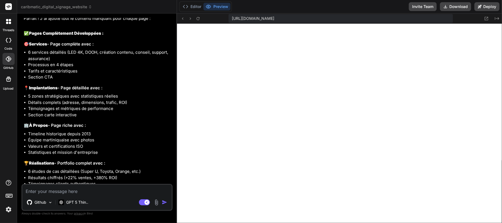
click at [56, 187] on textarea at bounding box center [97, 190] width 150 height 10
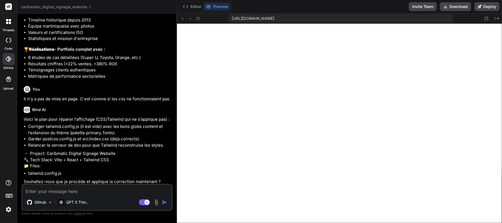
scroll to position [1168, 0]
click at [84, 191] on textarea at bounding box center [97, 190] width 150 height 10
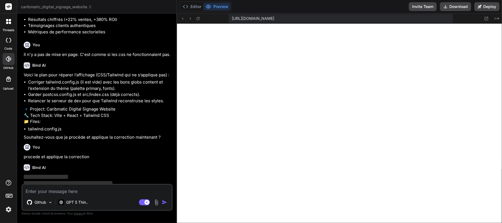
scroll to position [1225, 0]
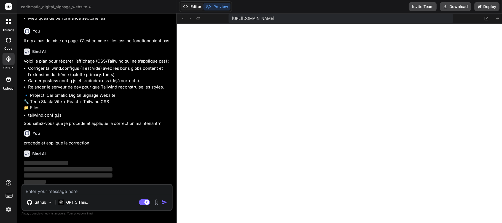
click at [197, 10] on button "Editor" at bounding box center [192, 7] width 23 height 8
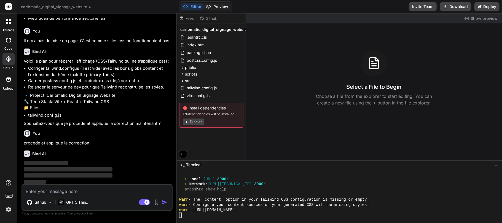
click at [216, 6] on button "Preview" at bounding box center [217, 7] width 27 height 8
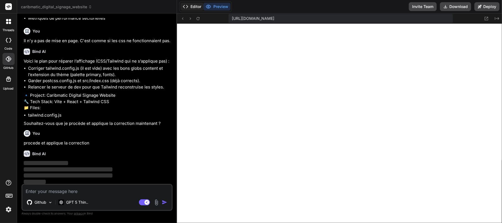
click at [195, 7] on button "Editor" at bounding box center [192, 7] width 23 height 8
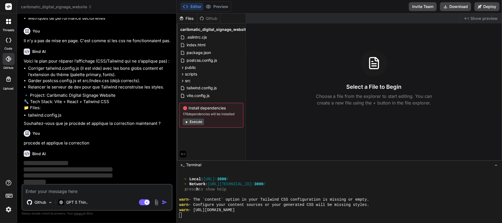
scroll to position [840, 0]
click at [227, 7] on button "Preview" at bounding box center [217, 7] width 27 height 8
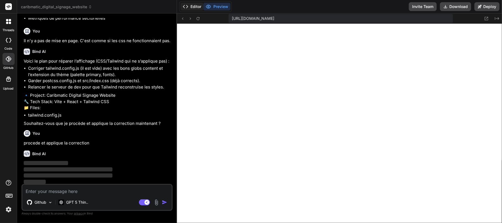
click at [192, 5] on button "Editor" at bounding box center [192, 7] width 23 height 8
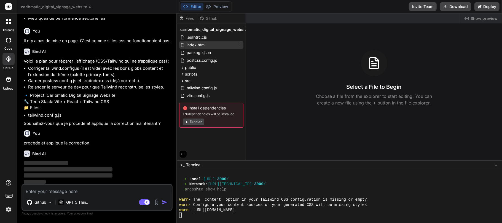
click at [200, 45] on span "index.html" at bounding box center [196, 45] width 20 height 7
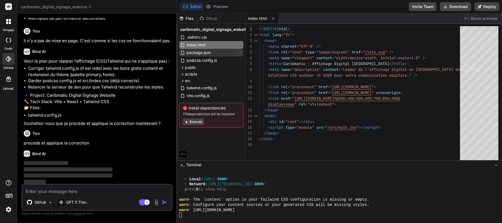
click at [197, 53] on span "package.json" at bounding box center [198, 52] width 25 height 7
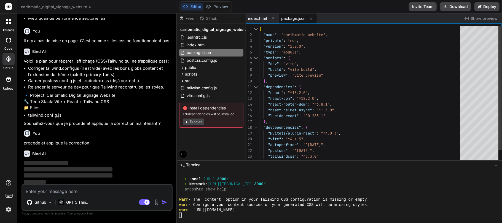
scroll to position [0, 0]
click at [291, 63] on div "{ "name" : "caribmatic-website" , "private" : true , "version" : "1.0.0" , "typ…" at bounding box center [361, 101] width 204 height 151
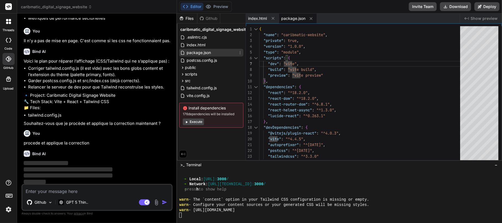
click at [201, 51] on span "package.json" at bounding box center [198, 52] width 25 height 7
